Goal: Check status: Check status

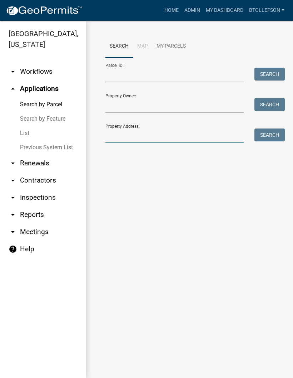
click at [152, 138] on input "Property Address:" at bounding box center [174, 135] width 138 height 15
type input "47796"
click at [257, 139] on button "Search" at bounding box center [270, 134] width 30 height 13
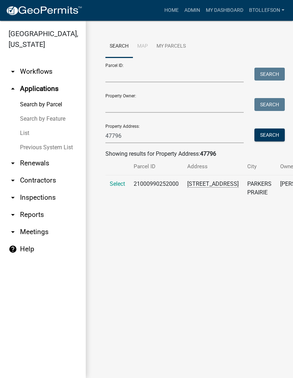
click at [112, 187] on span "Select" at bounding box center [117, 183] width 15 height 7
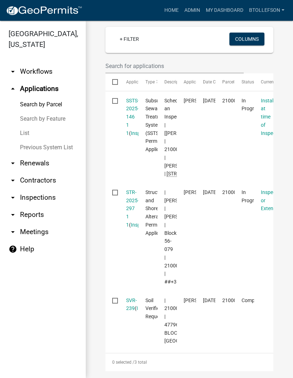
scroll to position [206, 0]
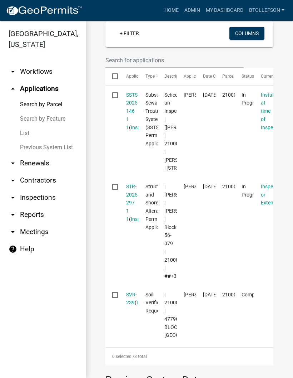
click at [126, 130] on link "SSTS-2025-146 1 1" at bounding box center [132, 111] width 13 height 38
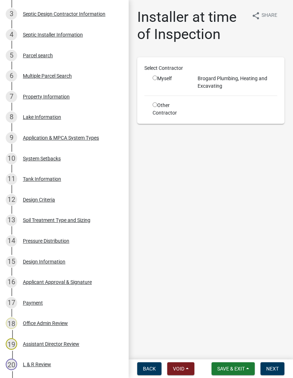
scroll to position [196, 0]
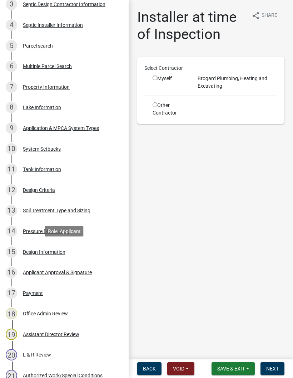
click at [59, 252] on div "Design Information" at bounding box center [44, 251] width 43 height 5
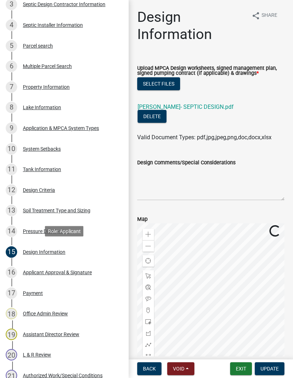
click at [199, 109] on link "[PERSON_NAME]- SEPTIC DESIGN.pdf" at bounding box center [186, 106] width 96 height 7
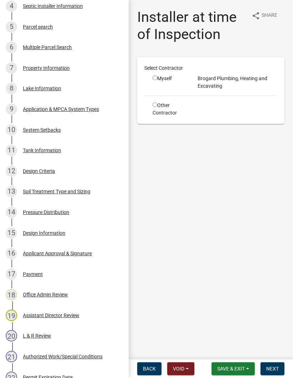
scroll to position [214, 0]
click at [47, 168] on div "Design Criteria" at bounding box center [39, 170] width 32 height 5
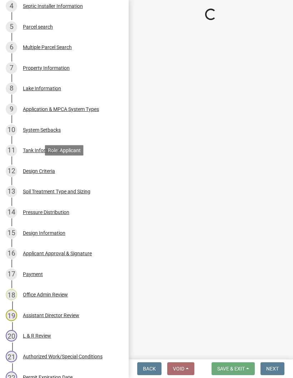
select select "48244220-b2d5-4708-94fb-eec21d20ddbb"
select select "4229e383-8b85-4b32-ab4b-b432a830edeb"
select select "643267e1-855b-462d-a385-c521968adb40"
